Goal: Transaction & Acquisition: Purchase product/service

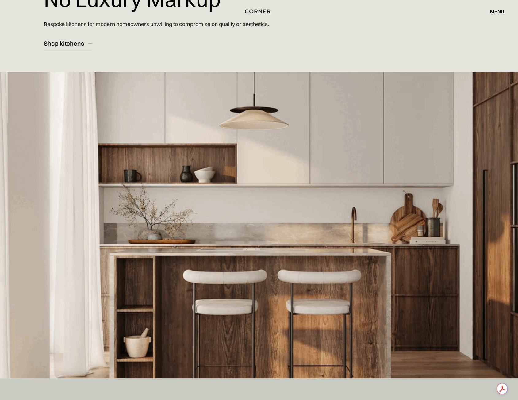
scroll to position [31, 0]
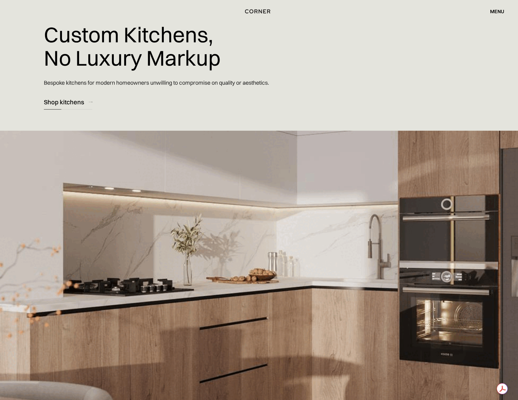
click at [65, 99] on div "Shop kitchens" at bounding box center [64, 102] width 40 height 8
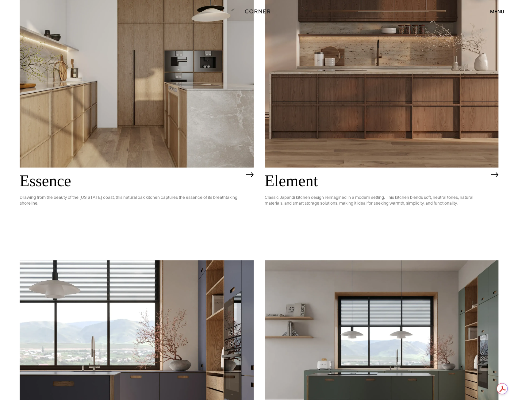
scroll to position [307, 0]
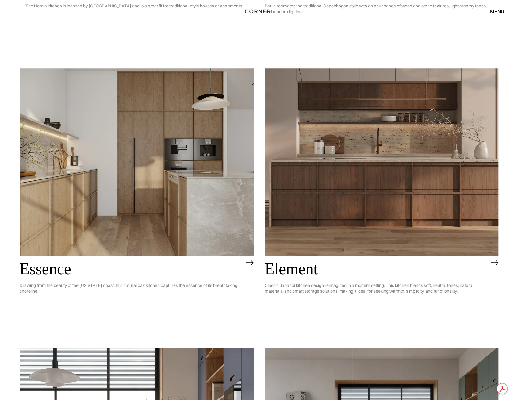
click at [142, 137] on img at bounding box center [137, 161] width 234 height 187
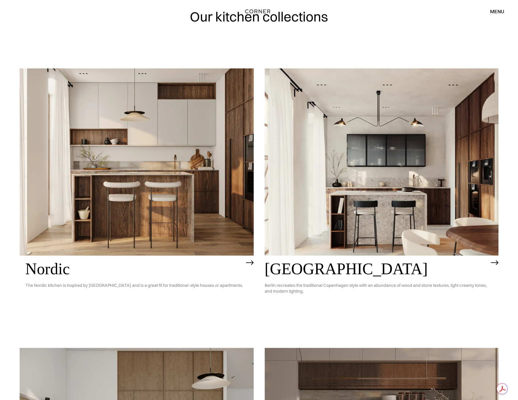
scroll to position [0, 0]
